Goal: Communication & Community: Participate in discussion

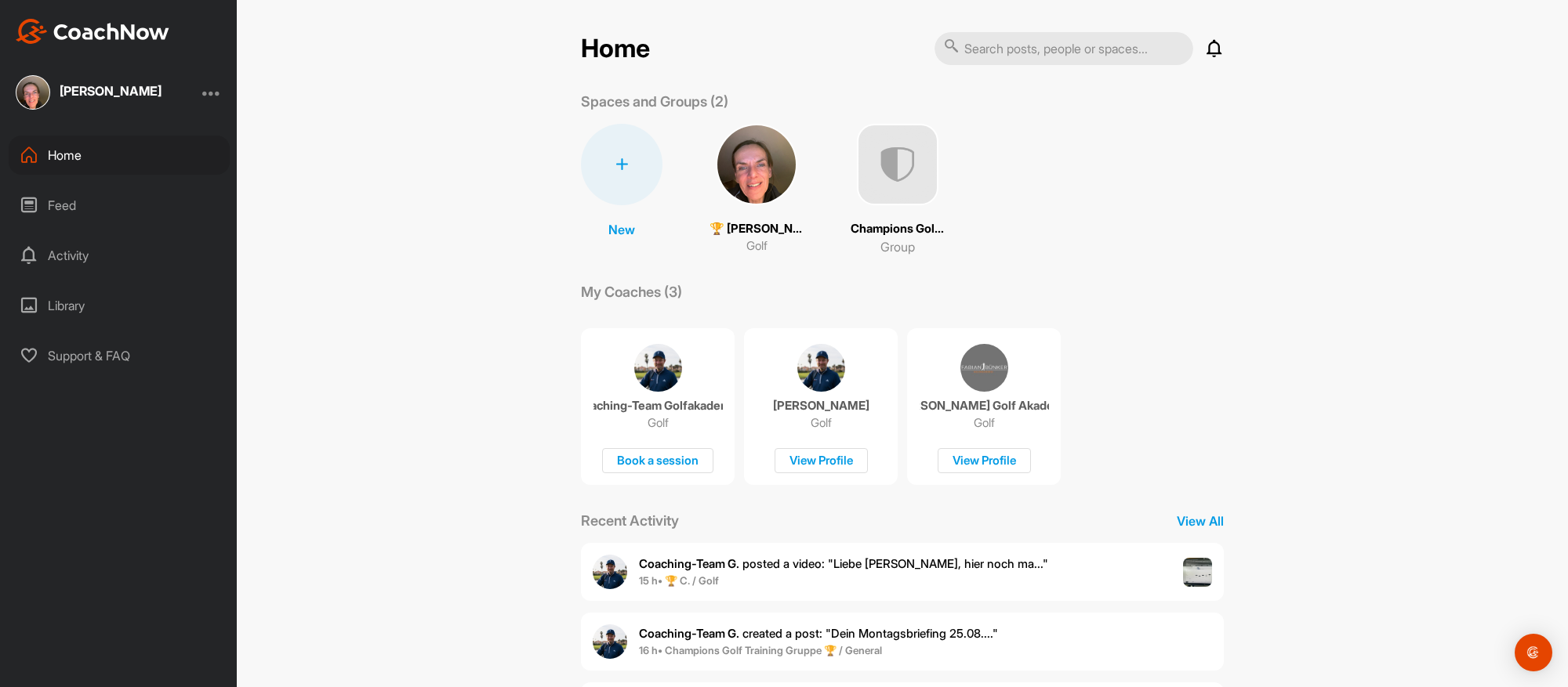
click at [738, 566] on span "Coaching-Team G. posted a video : " Liebe [PERSON_NAME], hier noch ma... "" at bounding box center [843, 564] width 409 height 15
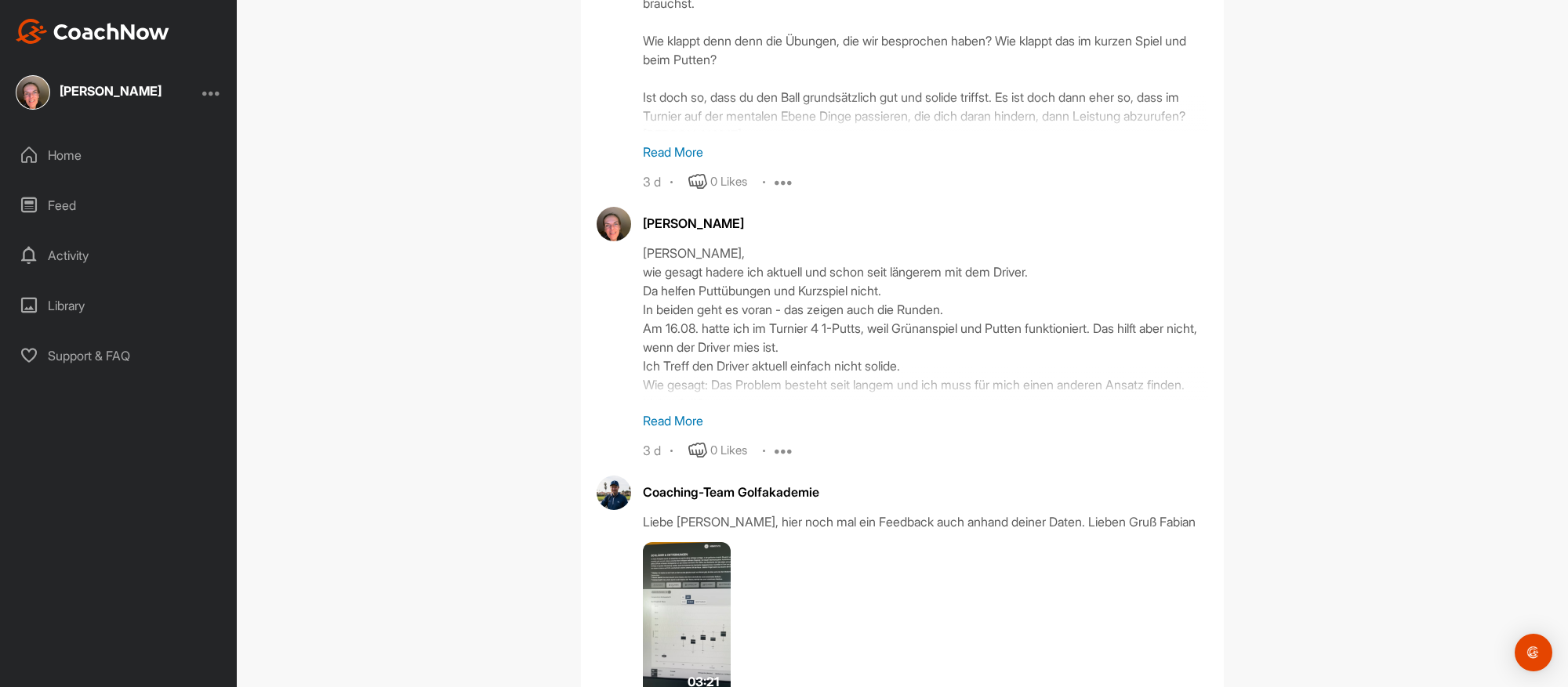
scroll to position [1885, 0]
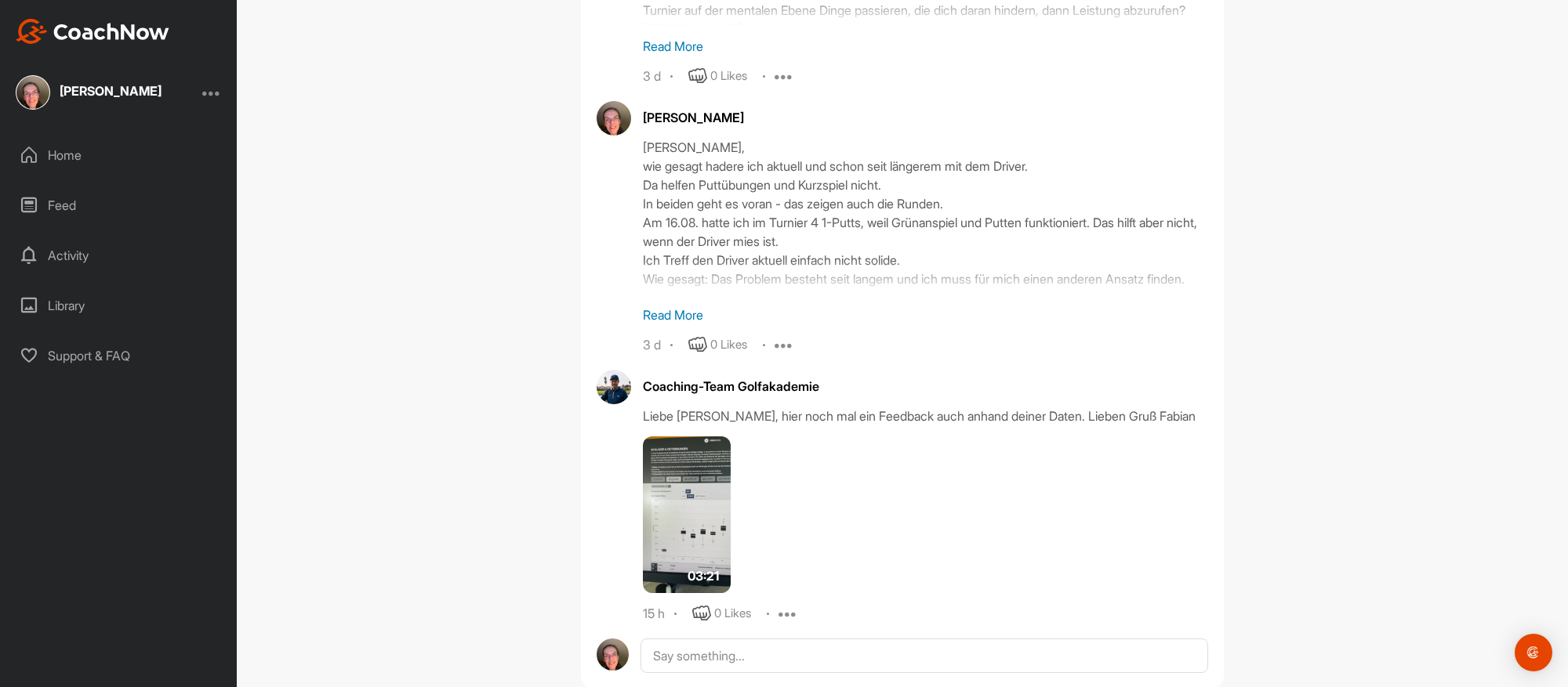
click at [692, 501] on img at bounding box center [687, 514] width 88 height 157
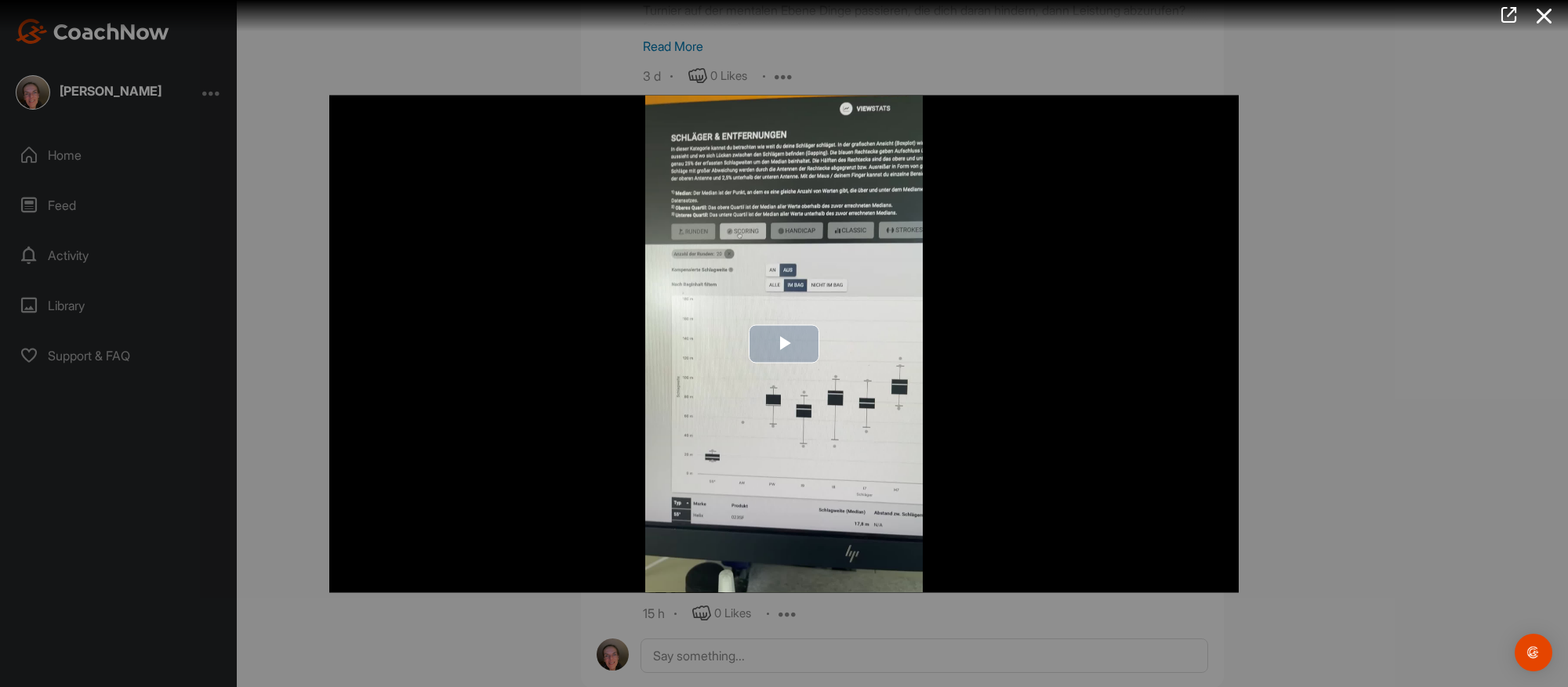
click at [784, 344] on span "Video Player" at bounding box center [784, 344] width 0 height 0
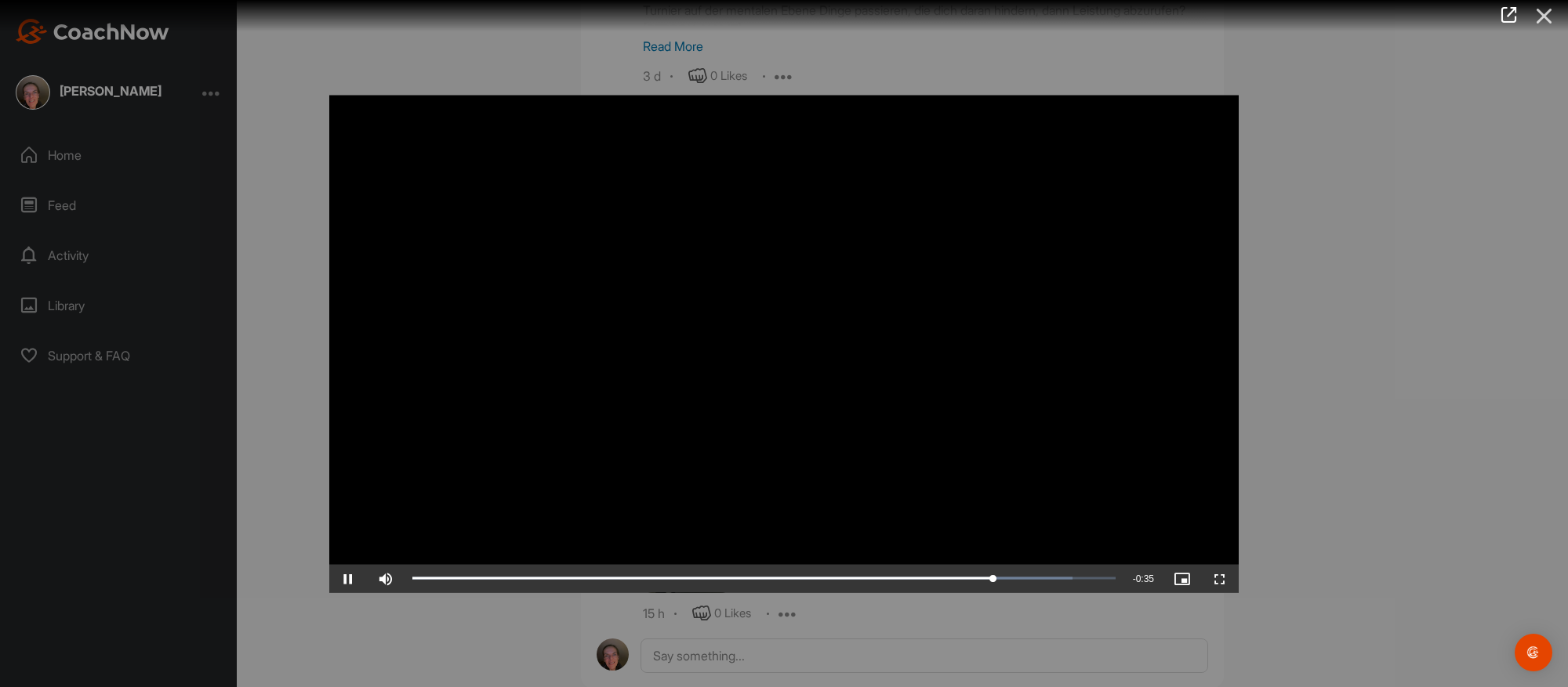
click at [1544, 11] on icon at bounding box center [1544, 16] width 36 height 29
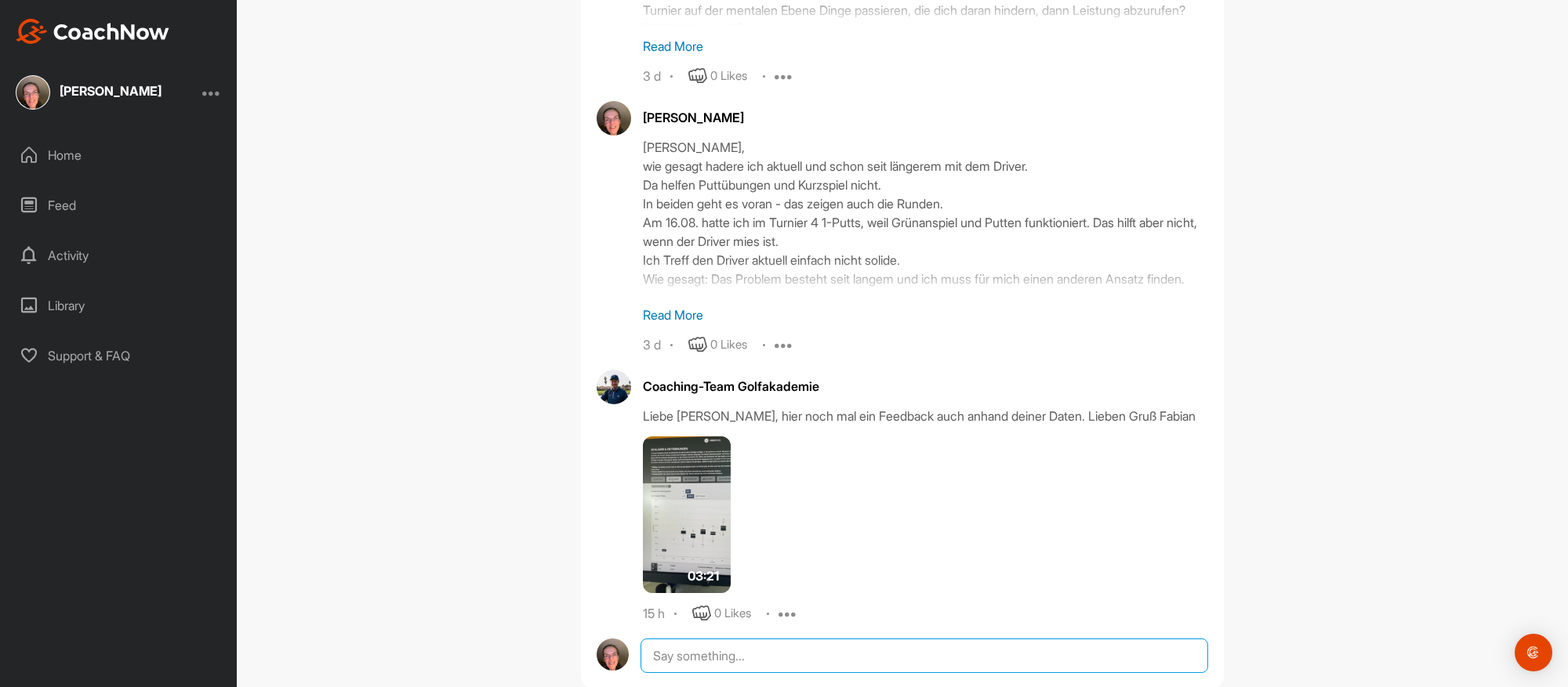
click at [657, 638] on textarea at bounding box center [924, 655] width 568 height 35
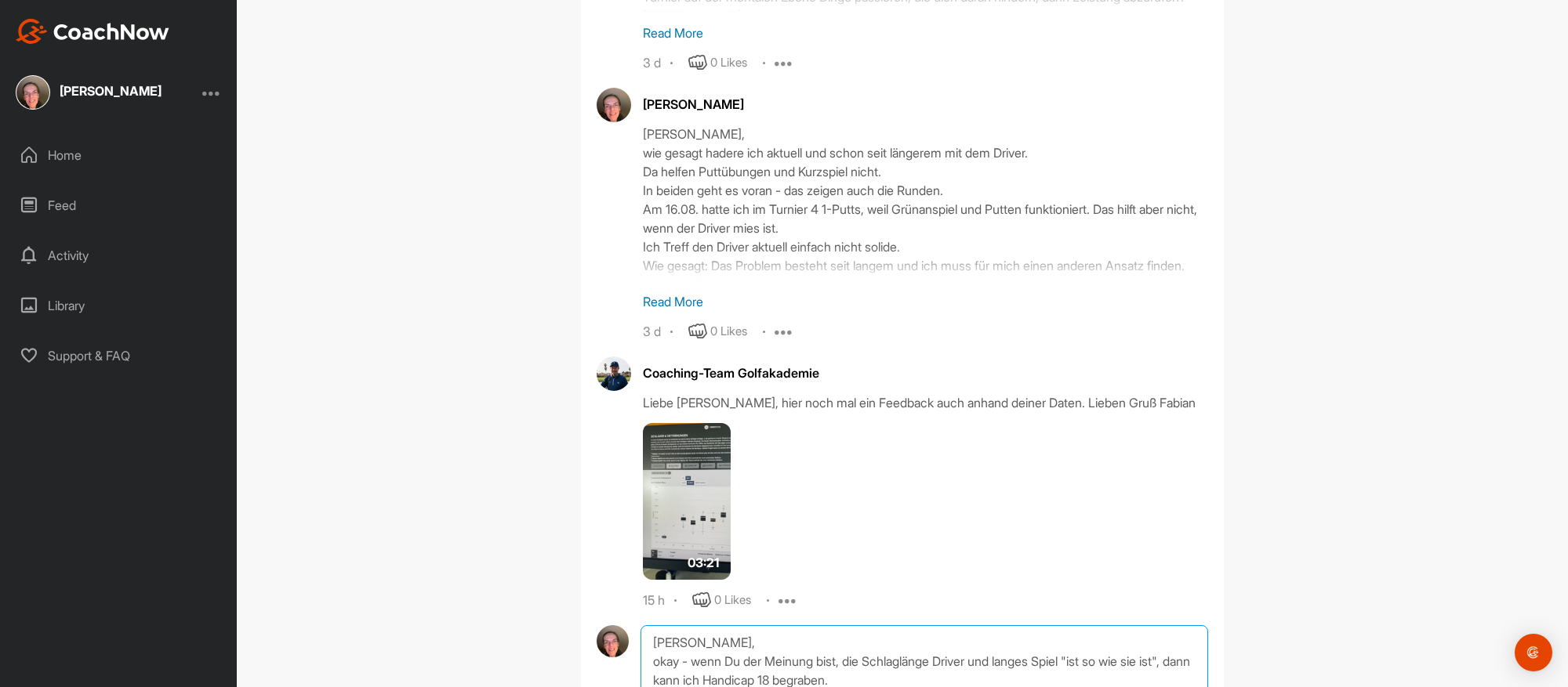
scroll to position [1917, 0]
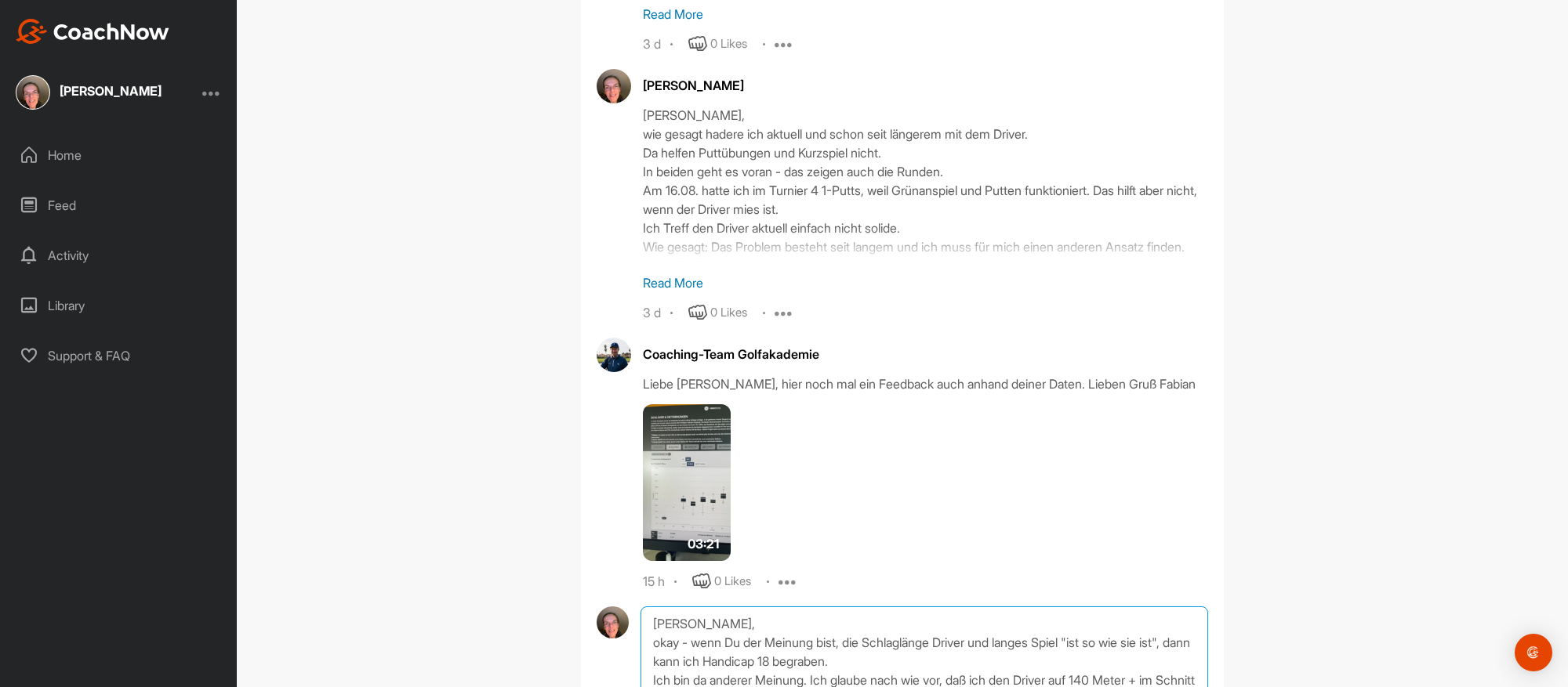
click at [979, 623] on textarea "[PERSON_NAME], okay - wenn Du der Meinung bist, die Schlaglänge Driver und lang…" at bounding box center [924, 685] width 568 height 157
click at [763, 659] on textarea "[PERSON_NAME], okay - wenn Du der Meinung bist, die Schlaglänge Driver und lang…" at bounding box center [924, 685] width 568 height 157
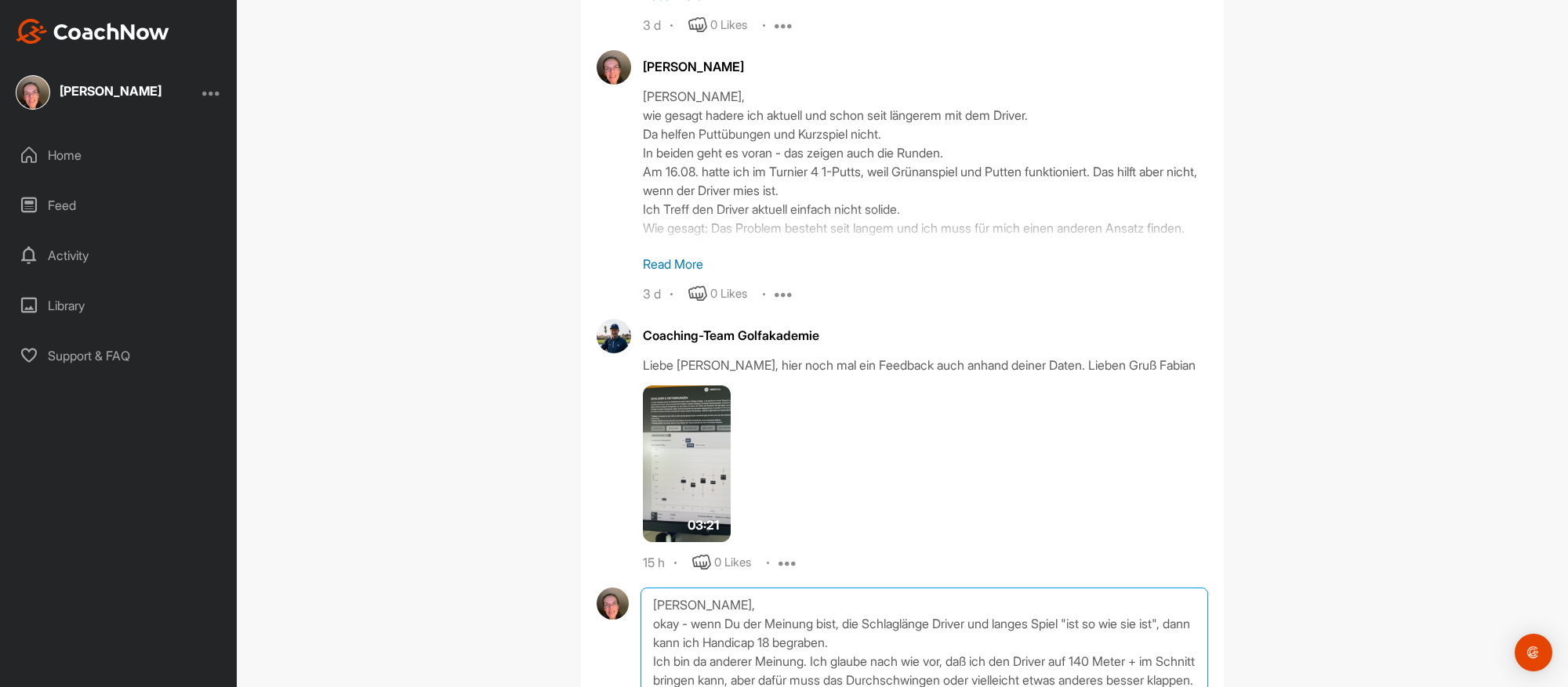
scroll to position [1954, 0]
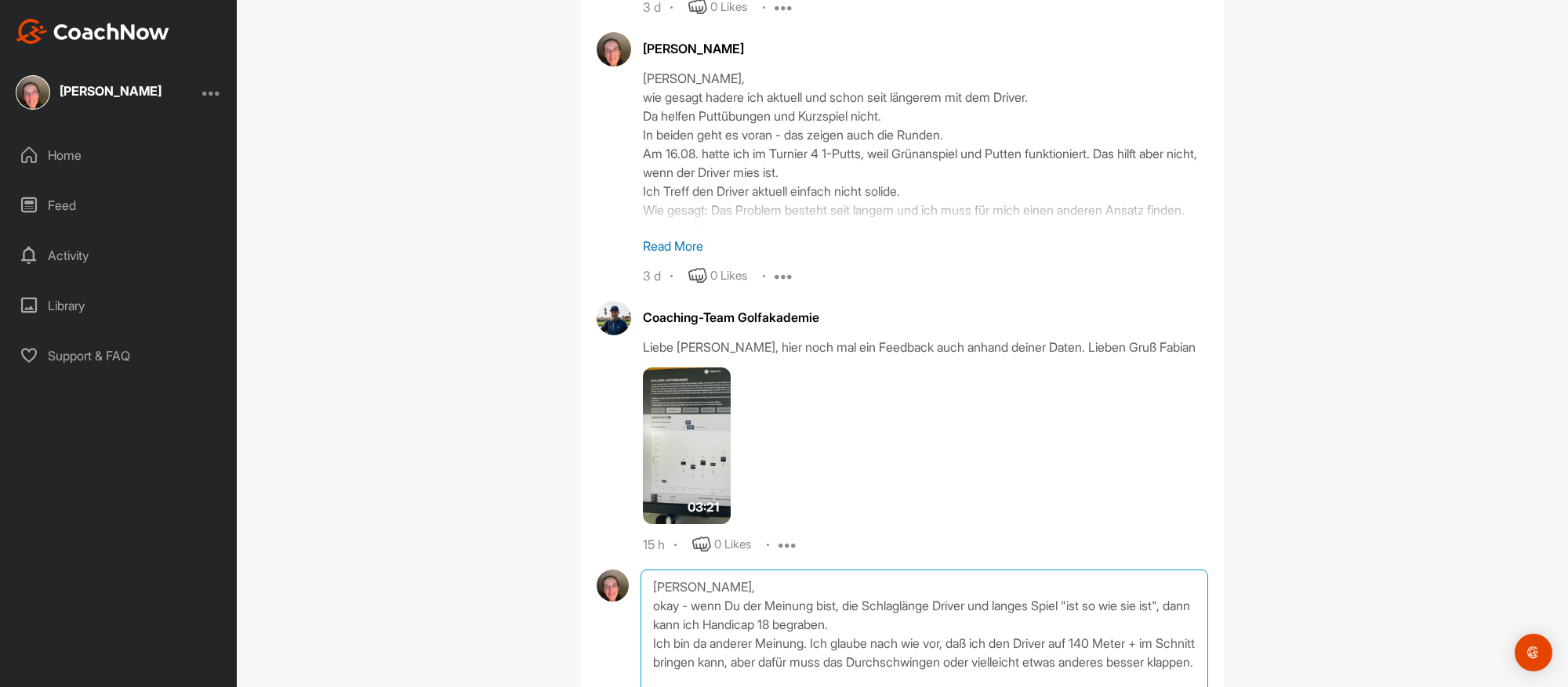
click at [894, 685] on textarea "[PERSON_NAME], okay - wenn Du der Meinung bist, die Schlaglänge Driver und lang…" at bounding box center [924, 647] width 568 height 157
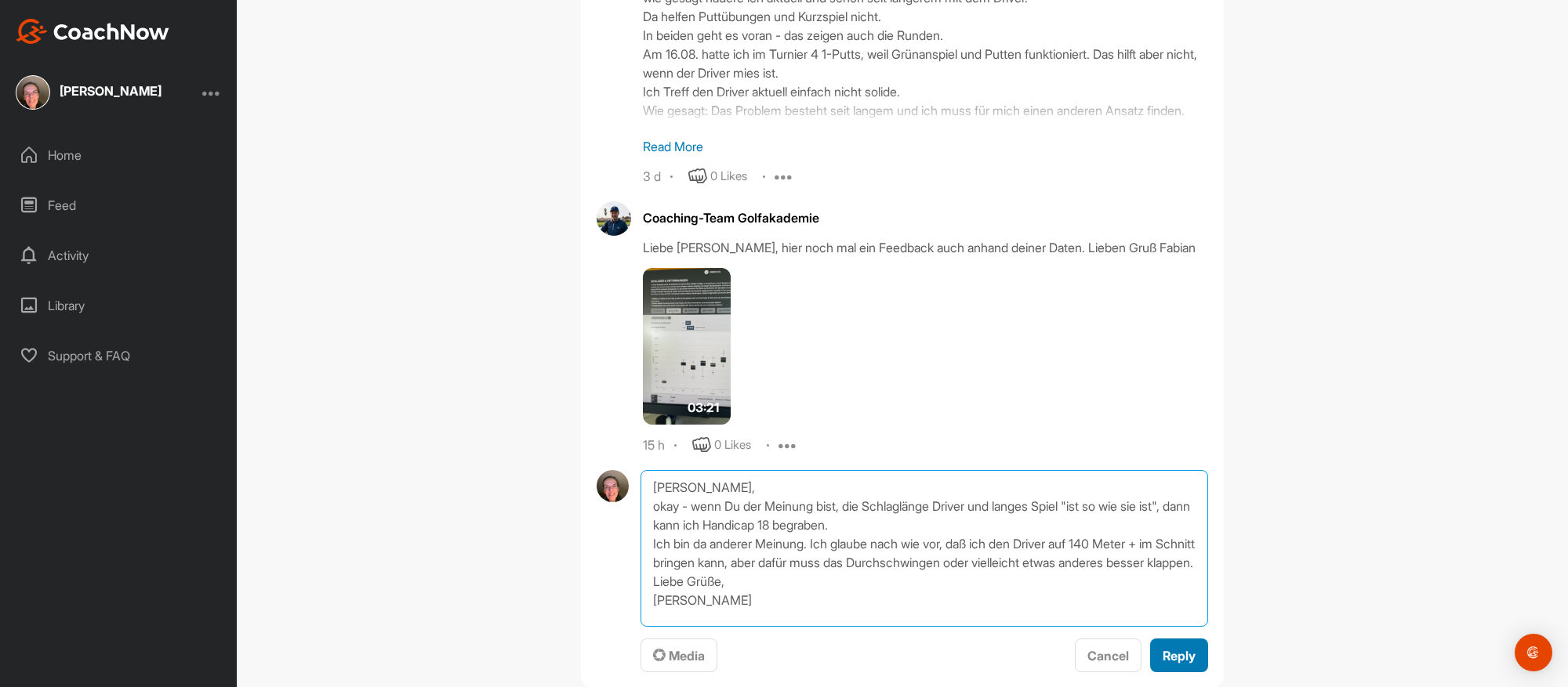
type textarea "[PERSON_NAME], okay - wenn Du der Meinung bist, die Schlaglänge Driver und lang…"
click at [1169, 648] on span "Reply" at bounding box center [1179, 655] width 33 height 15
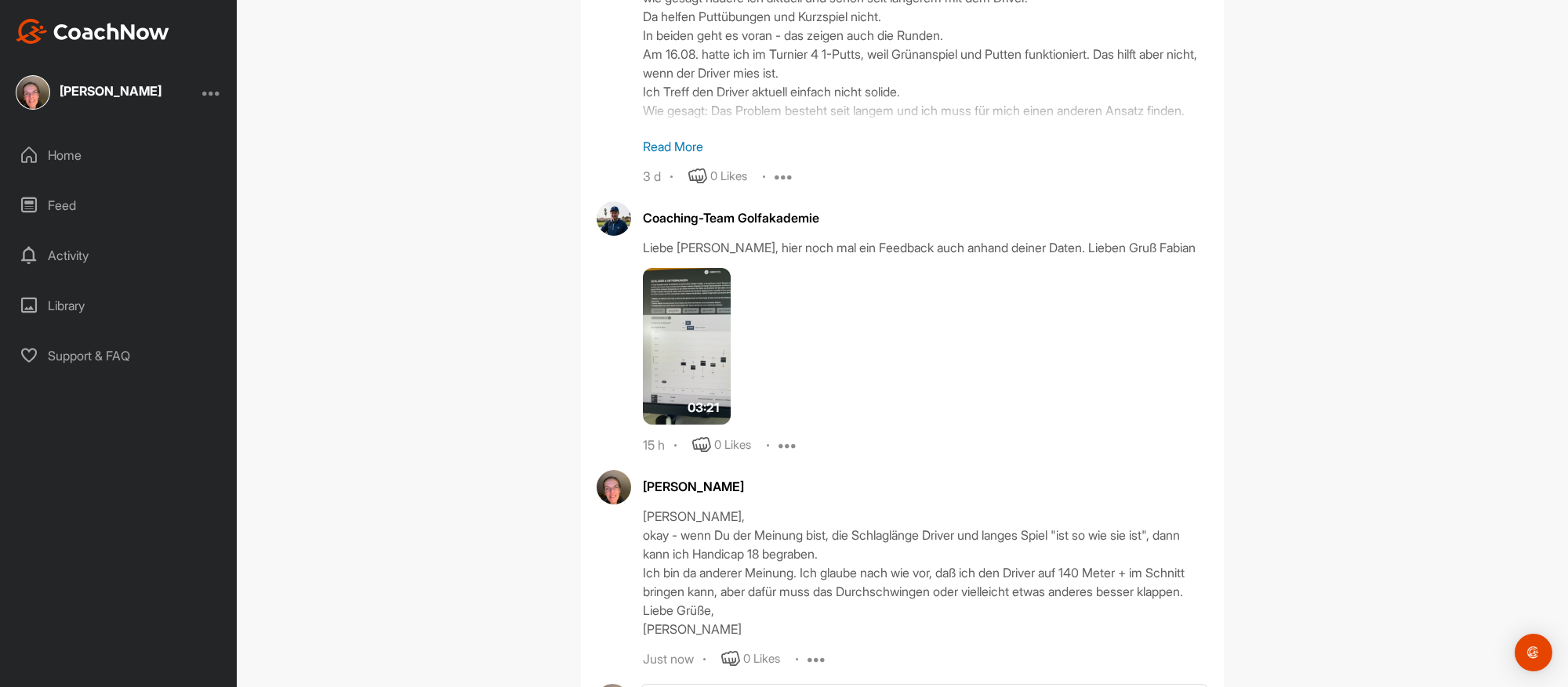
scroll to position [2000, 0]
